Goal: Task Accomplishment & Management: Use online tool/utility

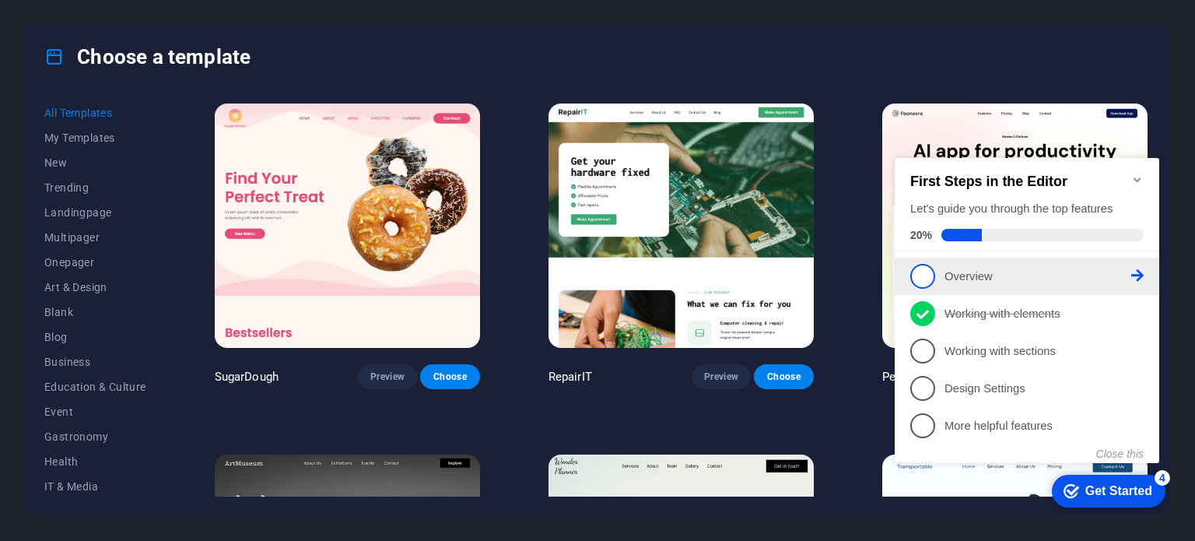
click at [974, 272] on p "Overview - incomplete" at bounding box center [1038, 277] width 187 height 16
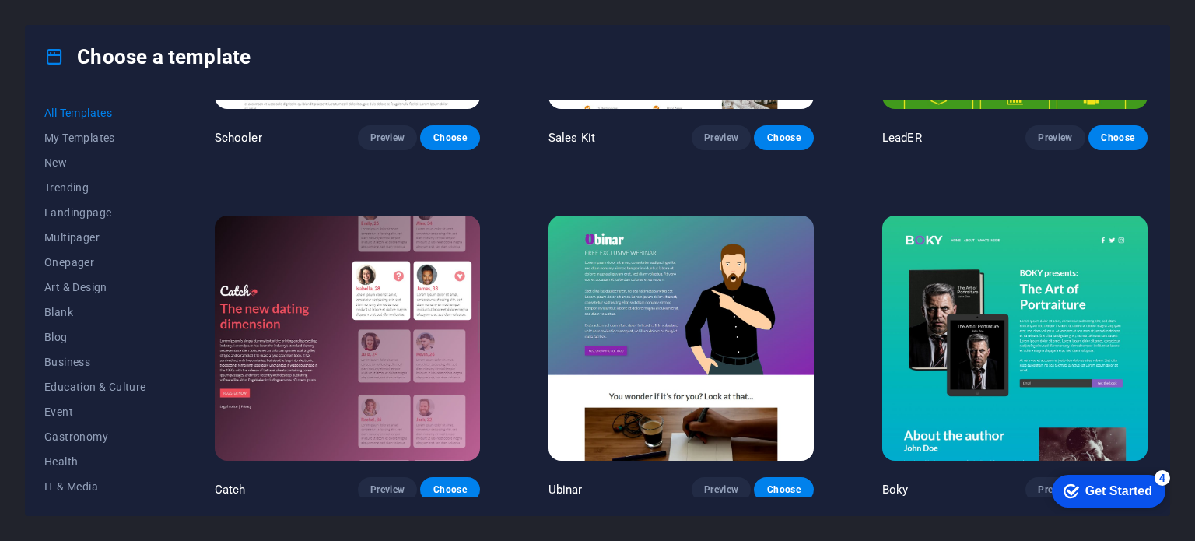
scroll to position [18153, 0]
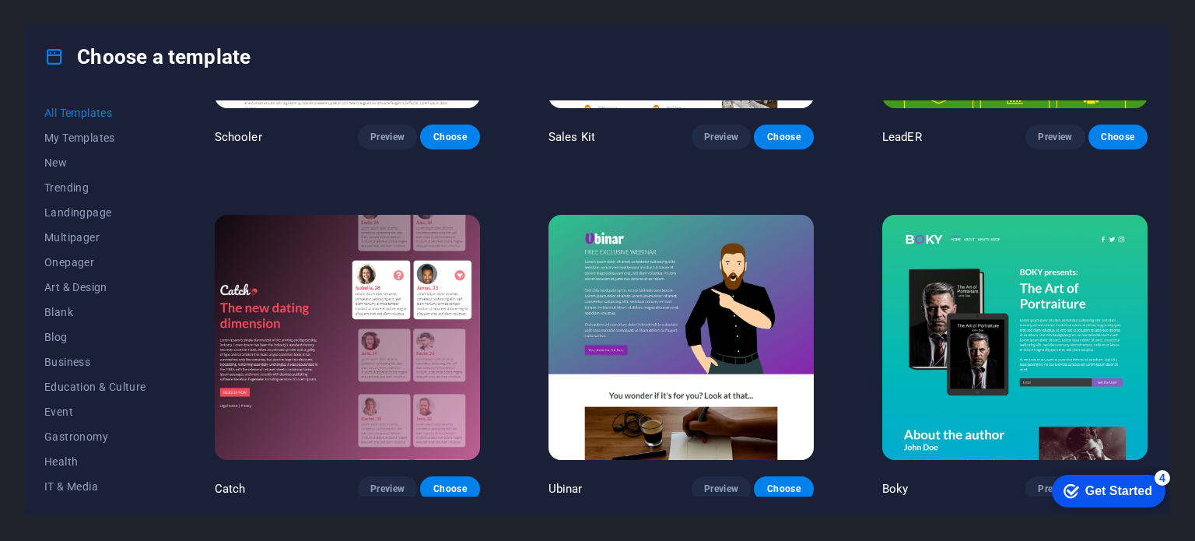
drag, startPoint x: 524, startPoint y: 328, endPoint x: 507, endPoint y: 318, distance: 19.2
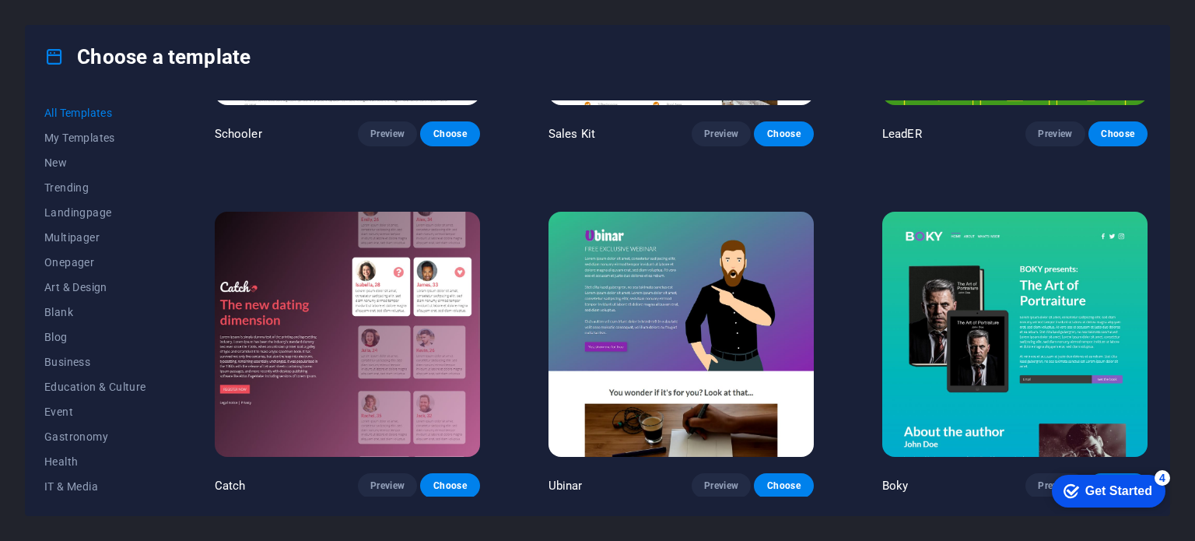
scroll to position [18156, 0]
click at [988, 280] on img at bounding box center [1015, 334] width 265 height 244
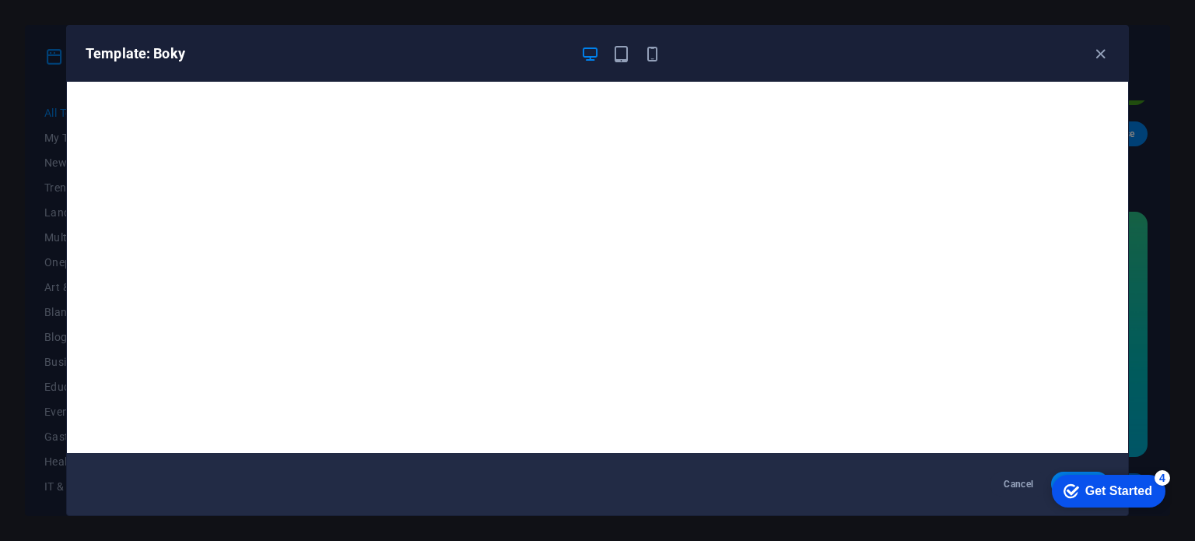
click at [1125, 486] on div "Get Started" at bounding box center [1119, 491] width 67 height 14
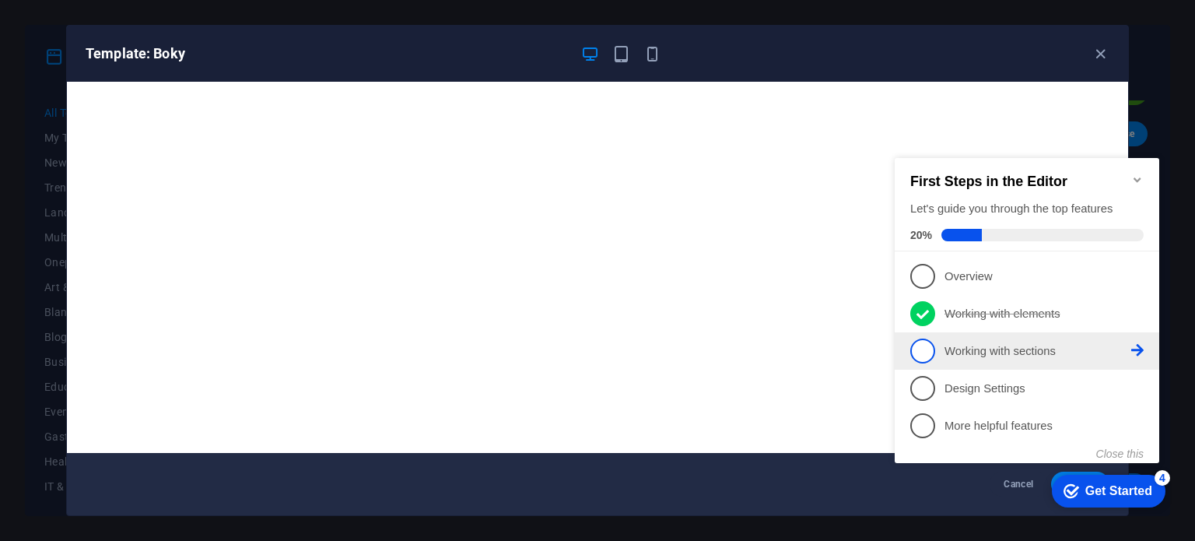
click at [977, 348] on p "Working with sections - incomplete" at bounding box center [1038, 351] width 187 height 16
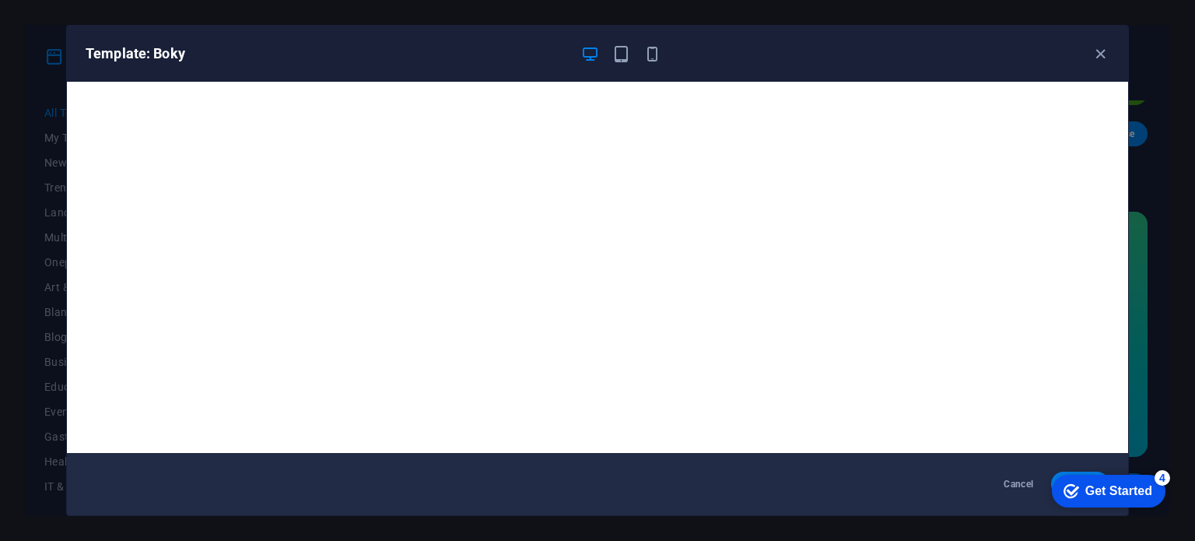
click at [1086, 494] on div "Get Started" at bounding box center [1119, 491] width 67 height 14
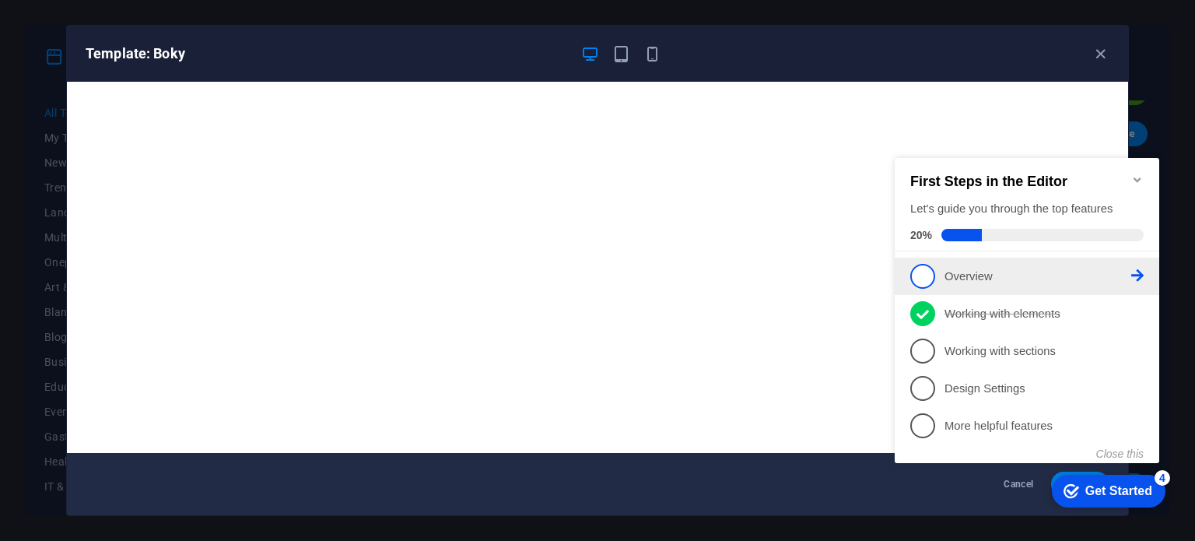
click at [981, 264] on link "1 Overview - incomplete" at bounding box center [1027, 276] width 233 height 25
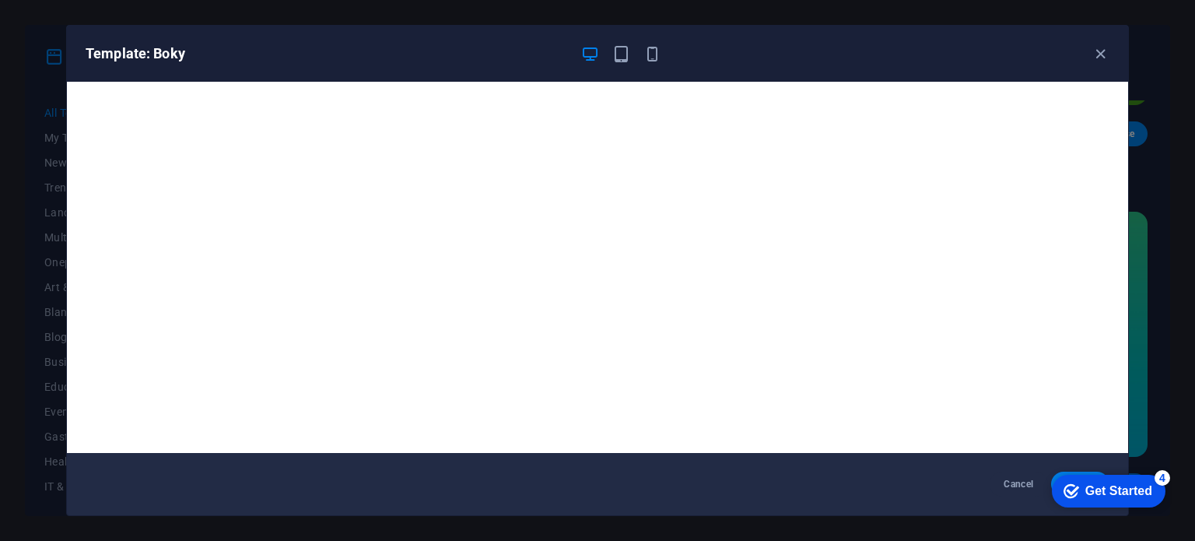
click at [1076, 486] on div "checkmark Get Started 4" at bounding box center [1108, 491] width 89 height 16
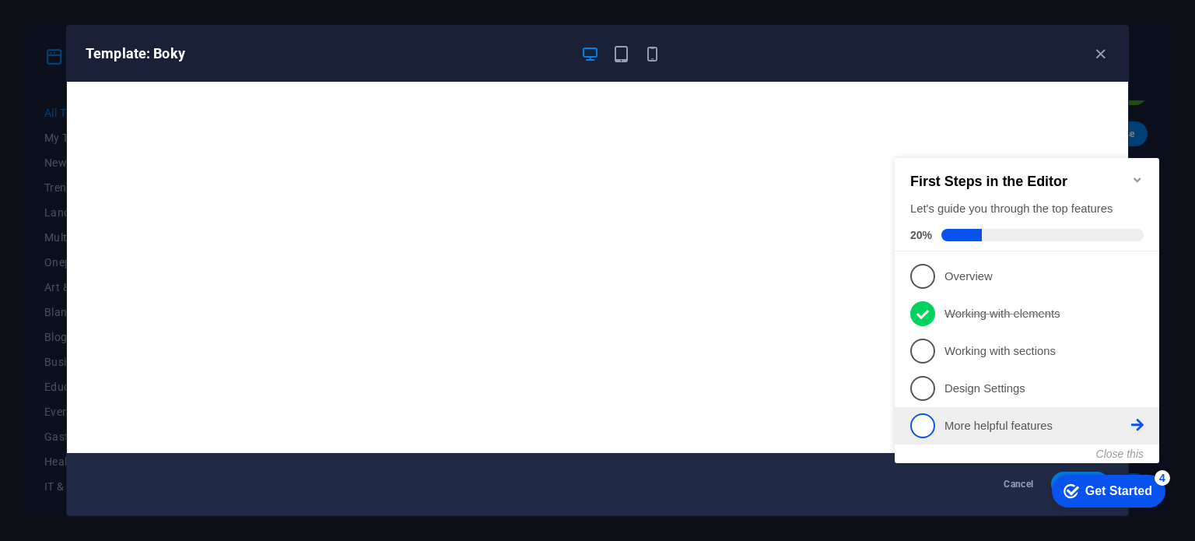
click at [1020, 419] on p "More helpful features - incomplete" at bounding box center [1038, 426] width 187 height 16
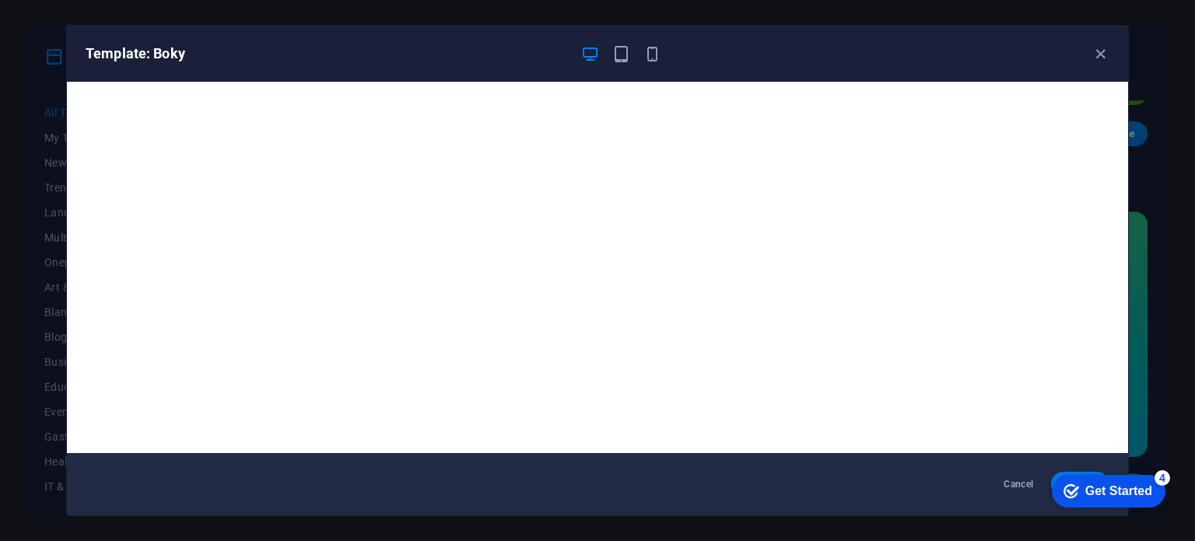
click at [1165, 475] on div "4" at bounding box center [1163, 478] width 16 height 16
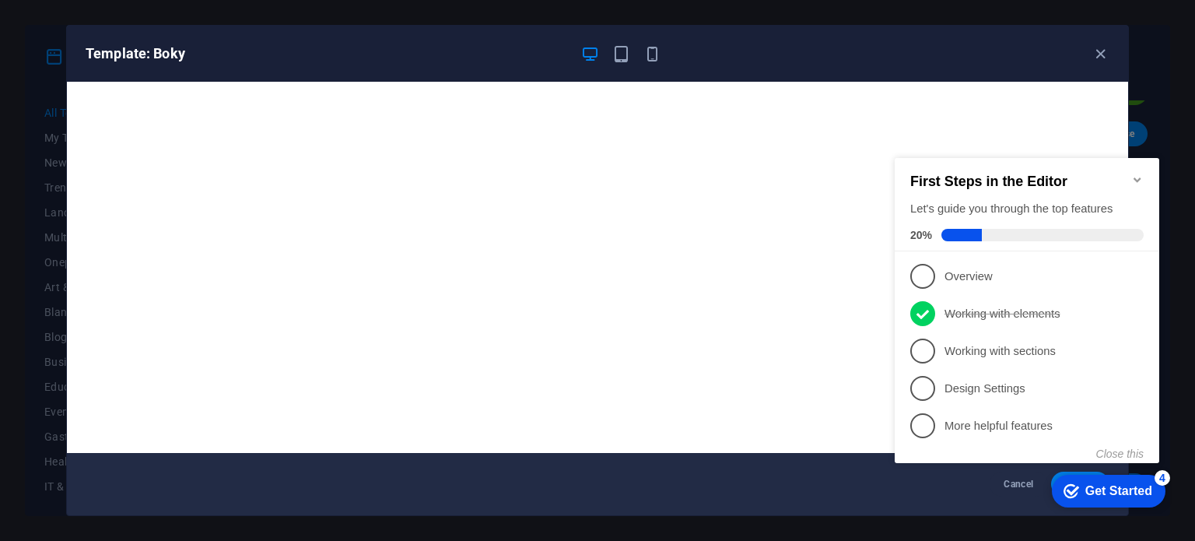
click div "checkmark Get Started 4 First Steps in the Editor Let's guide you through the t…"
click at [1136, 177] on icon "Minimize checklist" at bounding box center [1137, 179] width 7 height 5
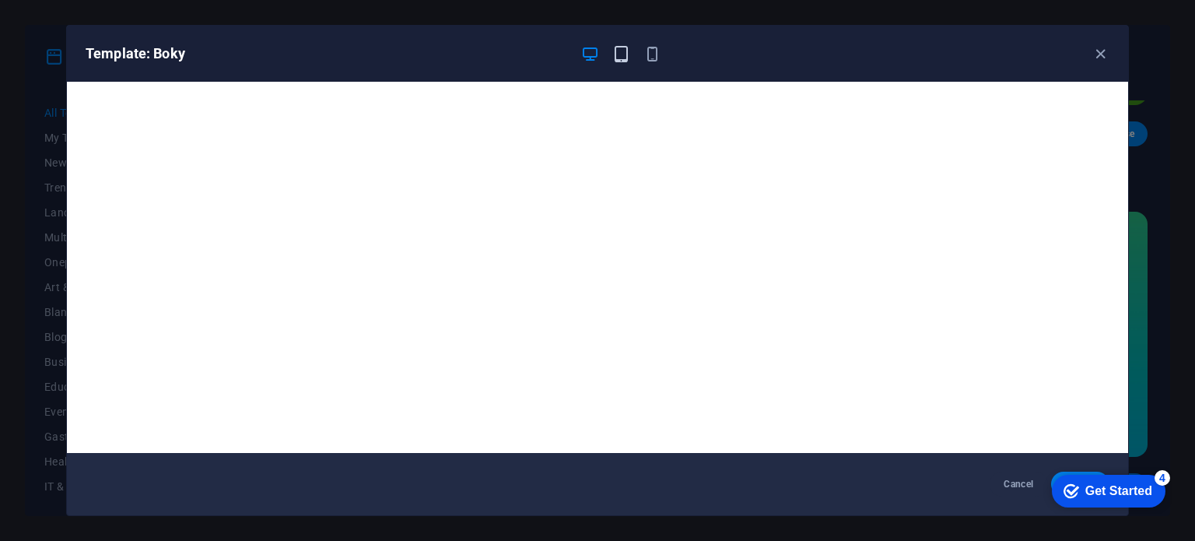
click at [620, 61] on icon "button" at bounding box center [622, 54] width 18 height 18
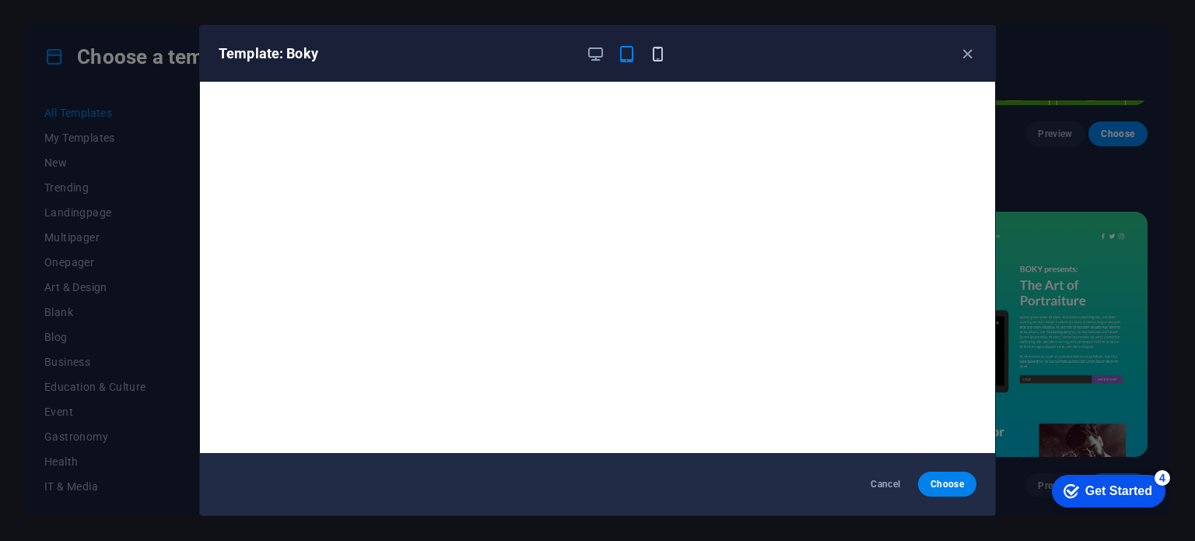
click at [658, 59] on icon "button" at bounding box center [658, 54] width 18 height 18
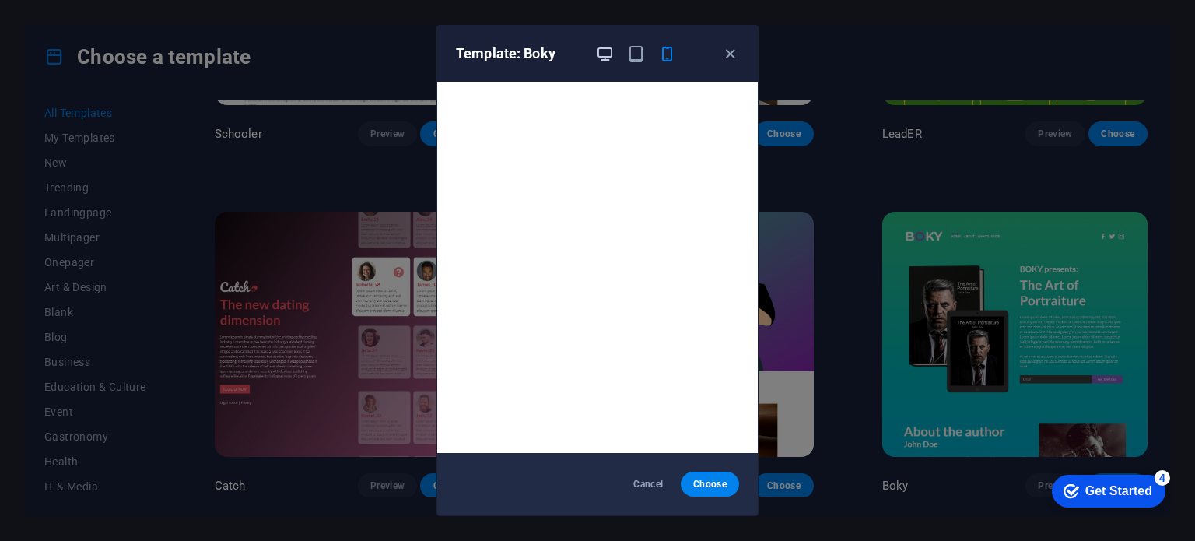
click at [599, 54] on icon "button" at bounding box center [605, 54] width 18 height 18
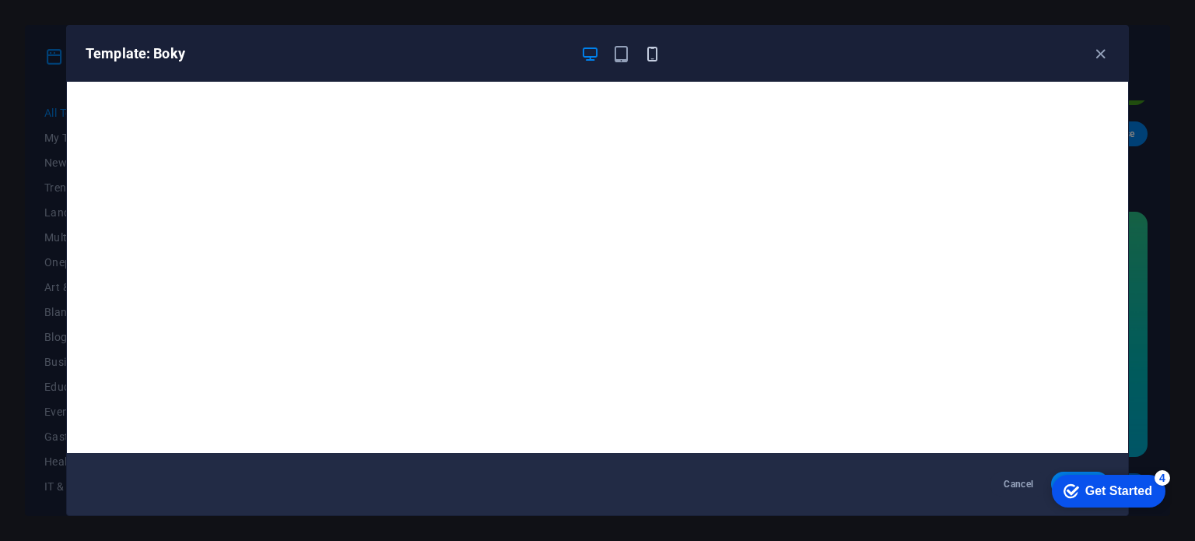
click at [647, 53] on icon "button" at bounding box center [653, 54] width 18 height 18
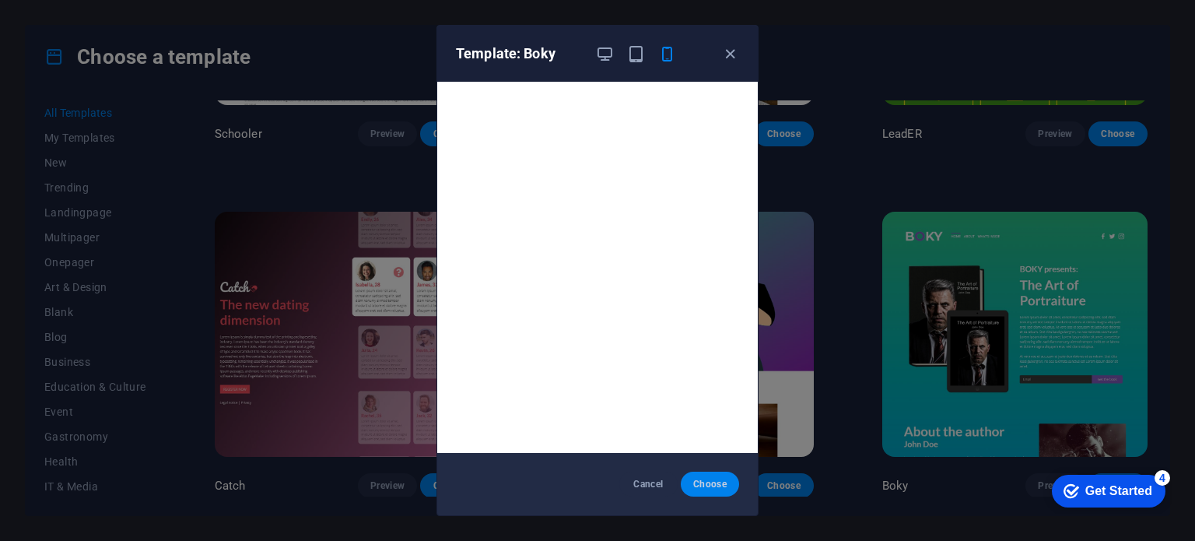
click at [710, 480] on span "Choose" at bounding box center [709, 484] width 33 height 12
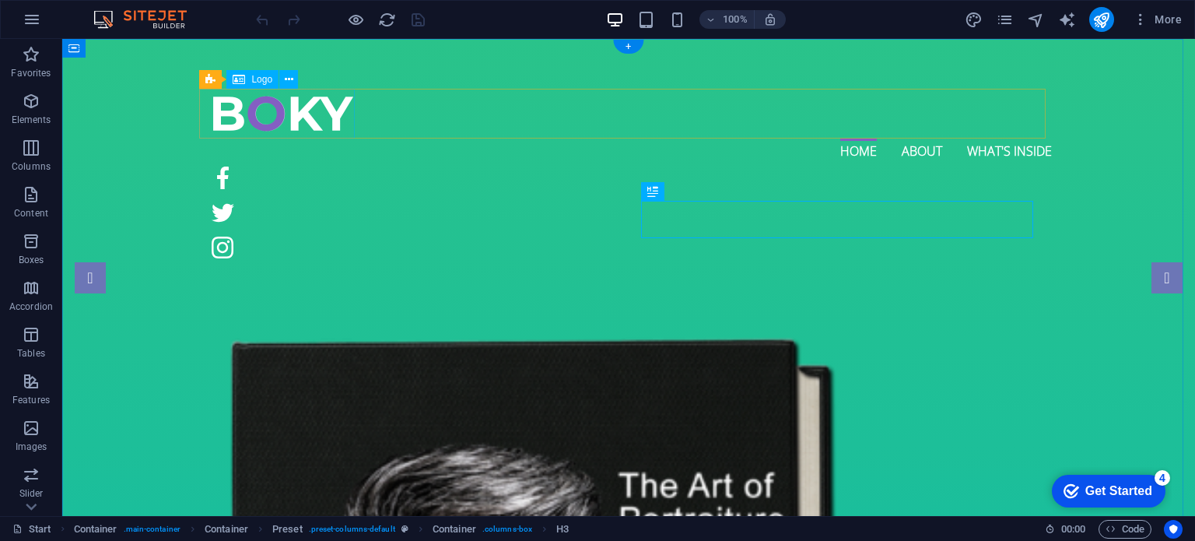
click at [268, 109] on div at bounding box center [616, 114] width 822 height 50
click at [293, 78] on icon at bounding box center [289, 80] width 9 height 16
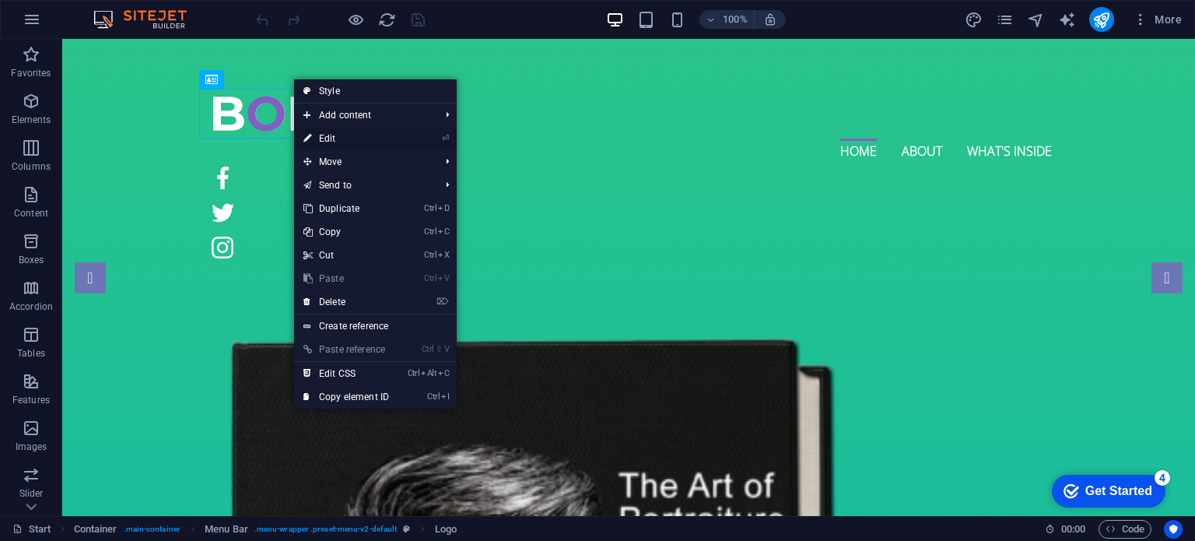
click at [339, 138] on link "⏎ Edit" at bounding box center [346, 138] width 104 height 23
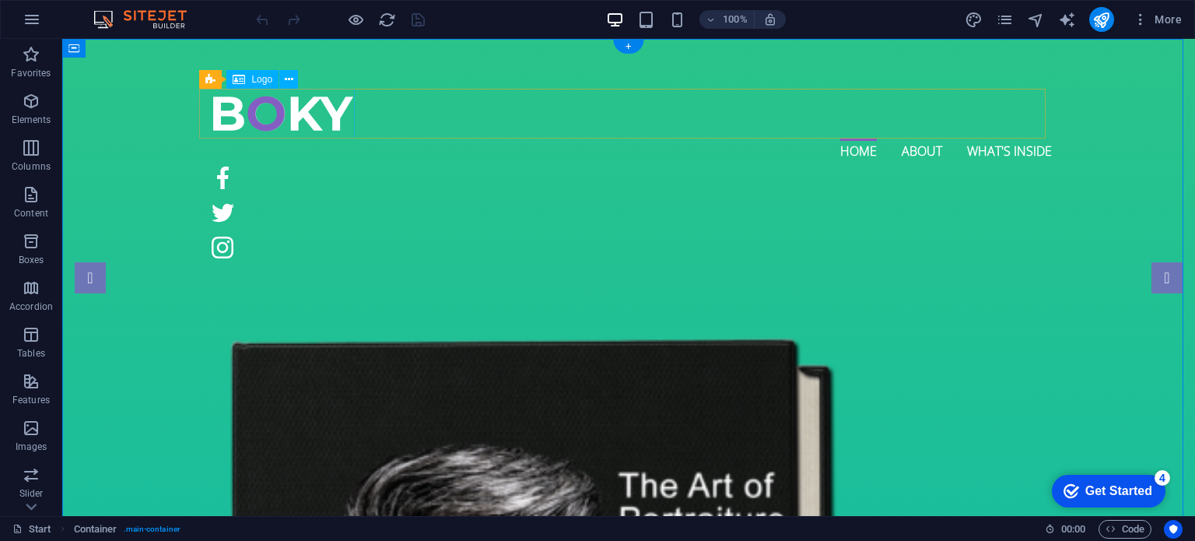
click at [304, 115] on div at bounding box center [616, 114] width 822 height 50
click at [280, 78] on button at bounding box center [288, 79] width 19 height 19
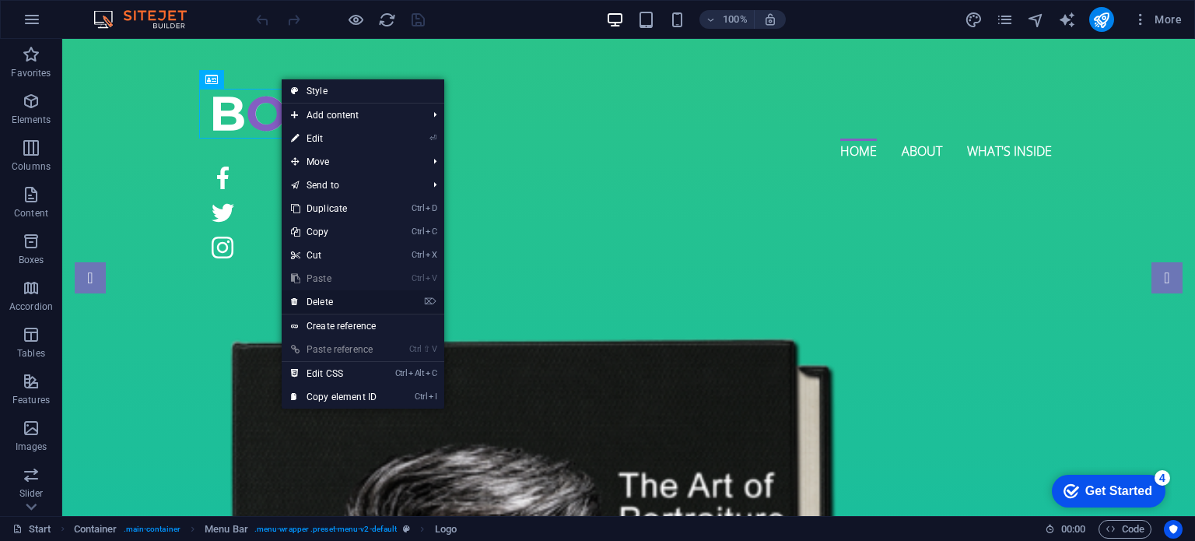
click at [312, 303] on link "⌦ Delete" at bounding box center [334, 301] width 104 height 23
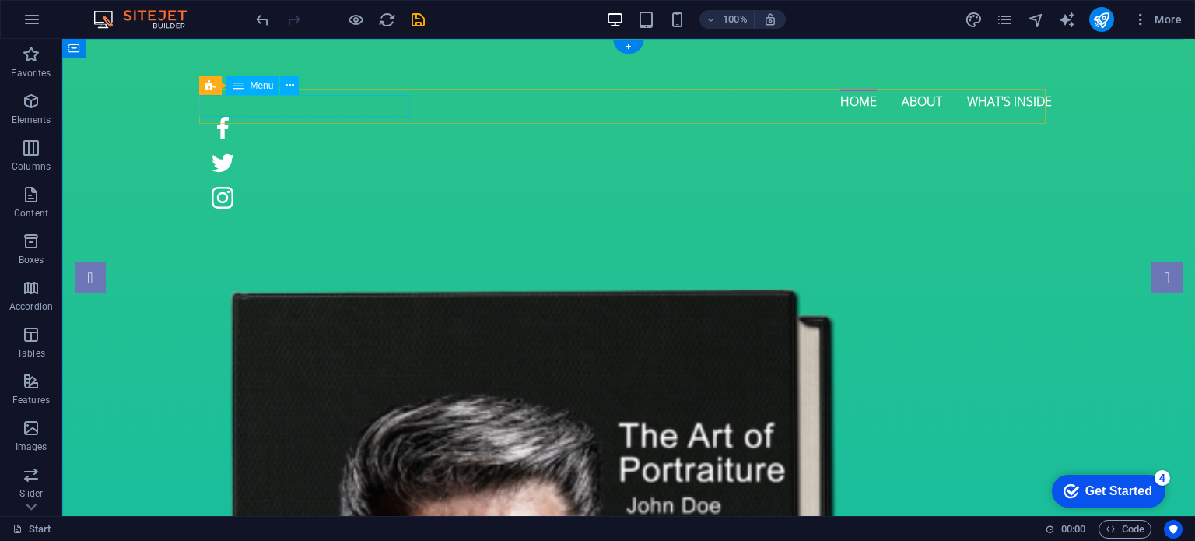
click at [278, 110] on nav "Home About What's inside" at bounding box center [628, 100] width 847 height 22
click at [302, 100] on nav "Home About What's inside" at bounding box center [628, 100] width 847 height 22
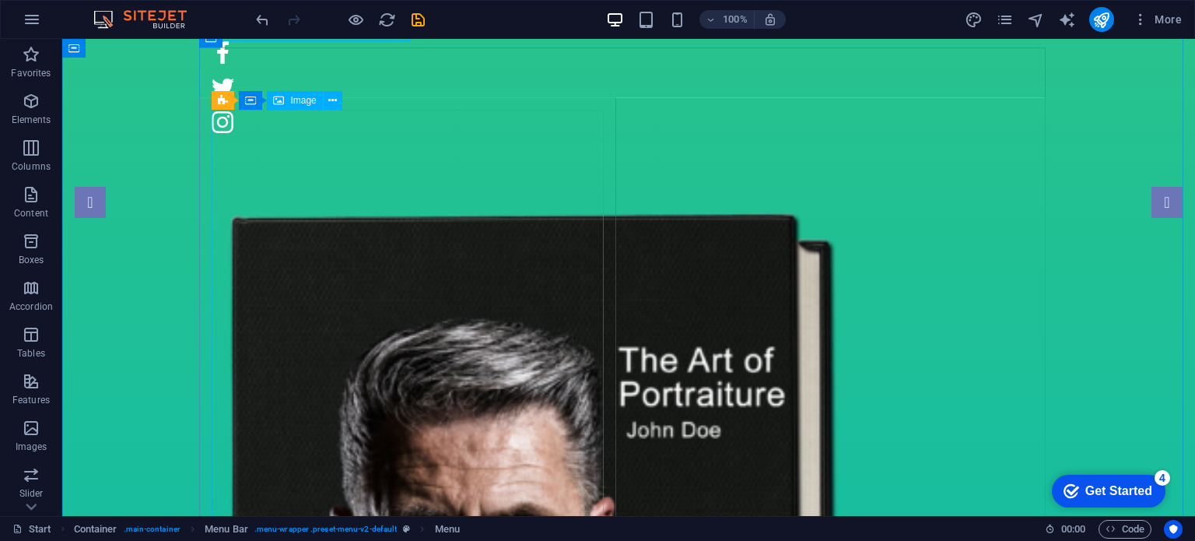
scroll to position [76, 0]
click at [298, 102] on span "Image" at bounding box center [303, 101] width 26 height 9
click at [336, 107] on icon at bounding box center [332, 101] width 9 height 16
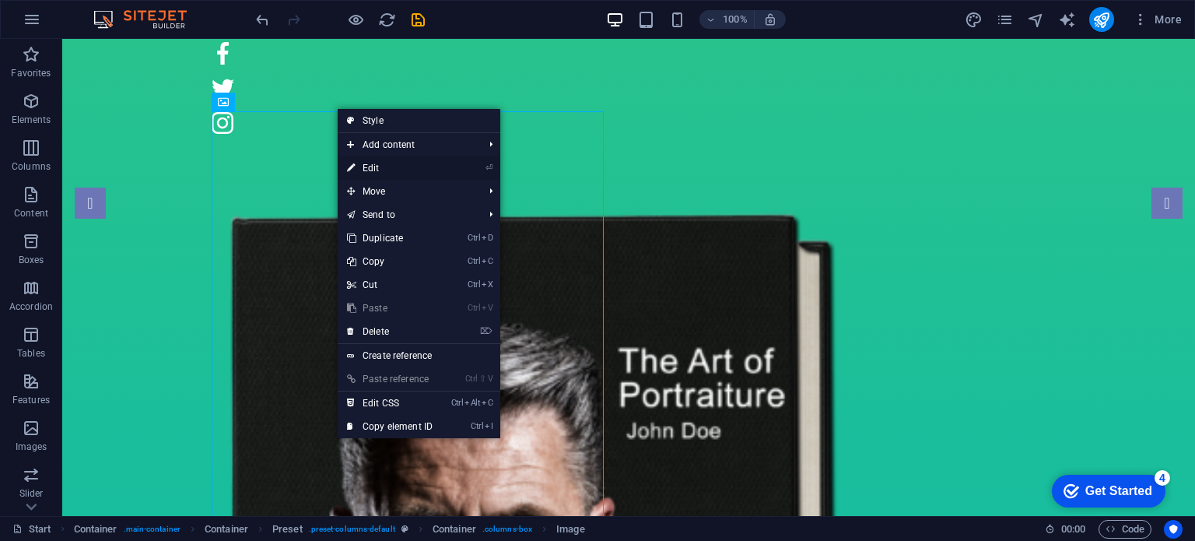
click at [383, 164] on link "⏎ Edit" at bounding box center [390, 167] width 104 height 23
select select "%"
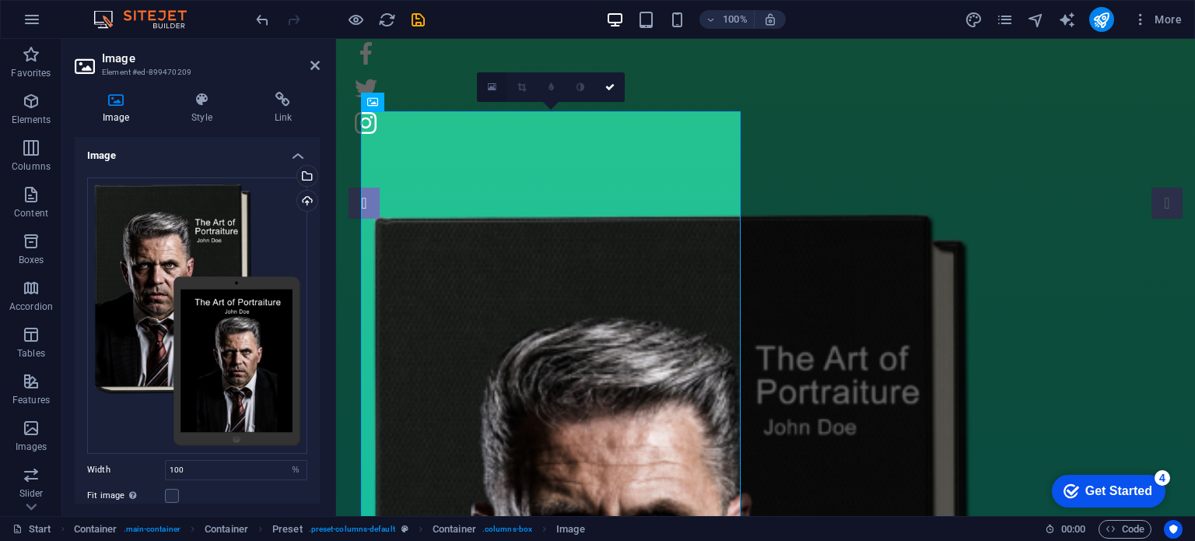
click at [493, 90] on icon at bounding box center [492, 87] width 9 height 11
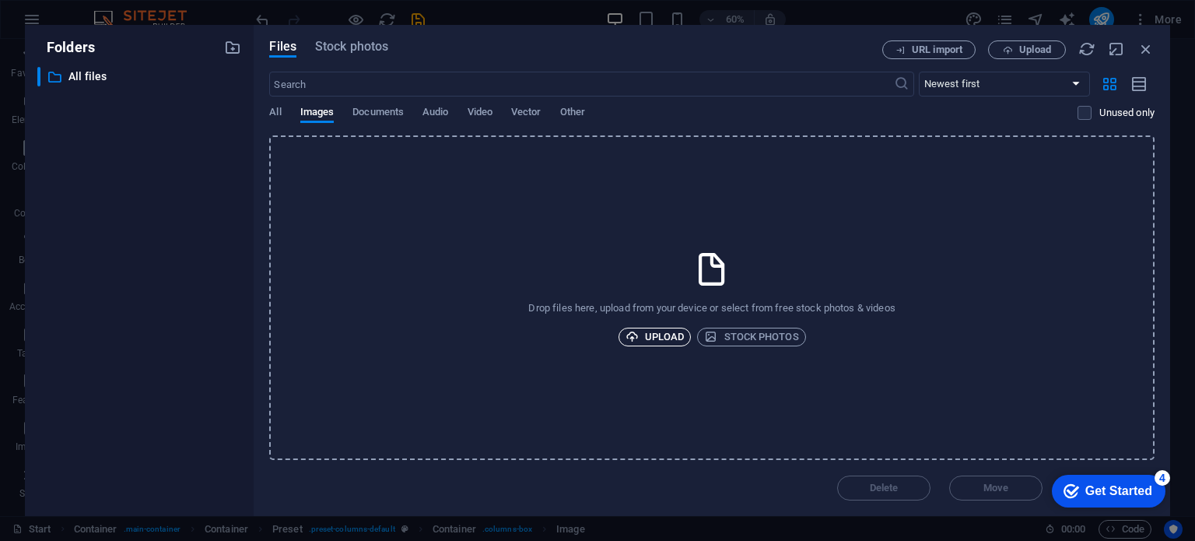
click at [664, 334] on span "Upload" at bounding box center [655, 337] width 59 height 19
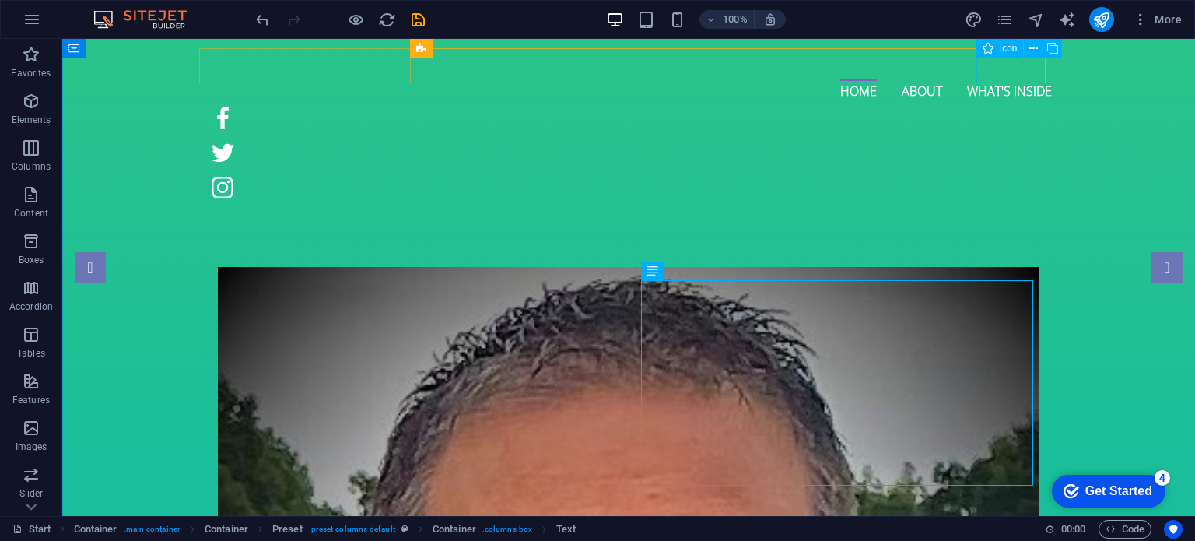
scroll to position [0, 0]
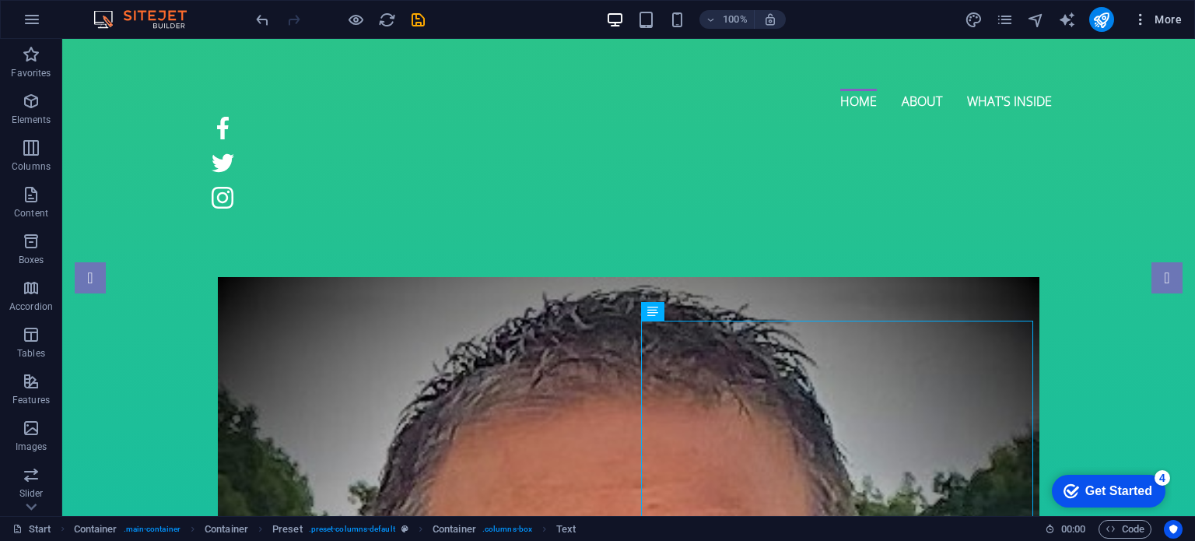
click at [1139, 24] on icon "button" at bounding box center [1141, 20] width 16 height 16
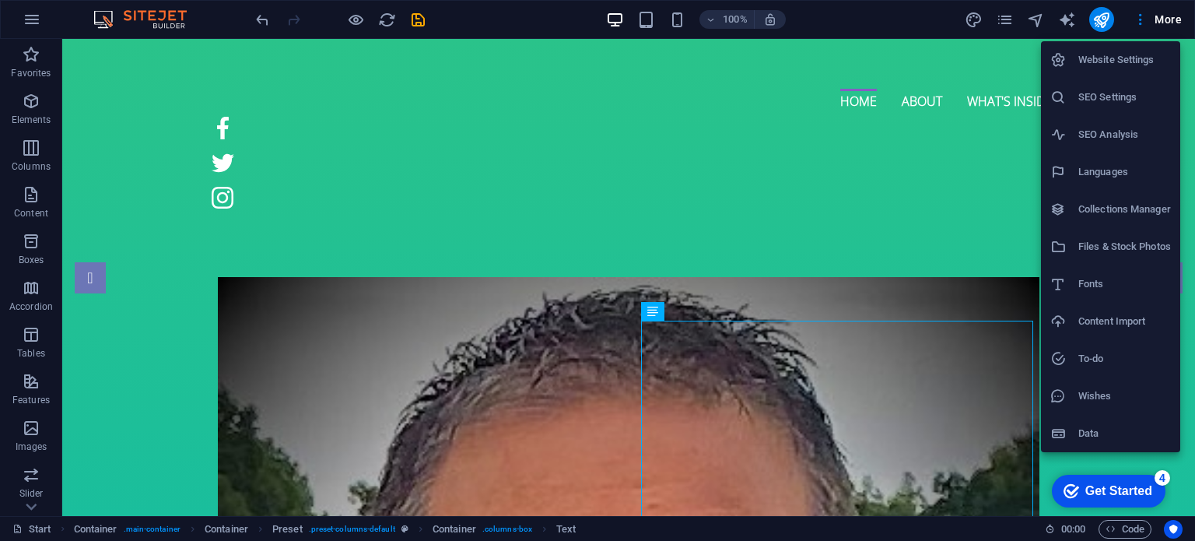
click at [847, 65] on div at bounding box center [597, 270] width 1195 height 541
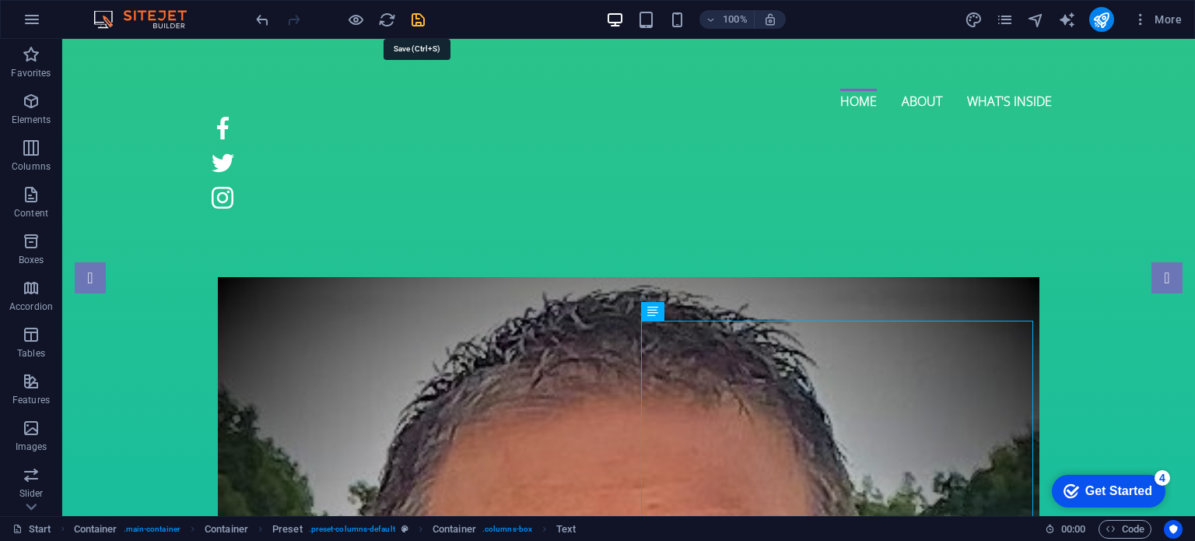
click at [416, 20] on icon "save" at bounding box center [418, 20] width 18 height 18
